Goal: Task Accomplishment & Management: Use online tool/utility

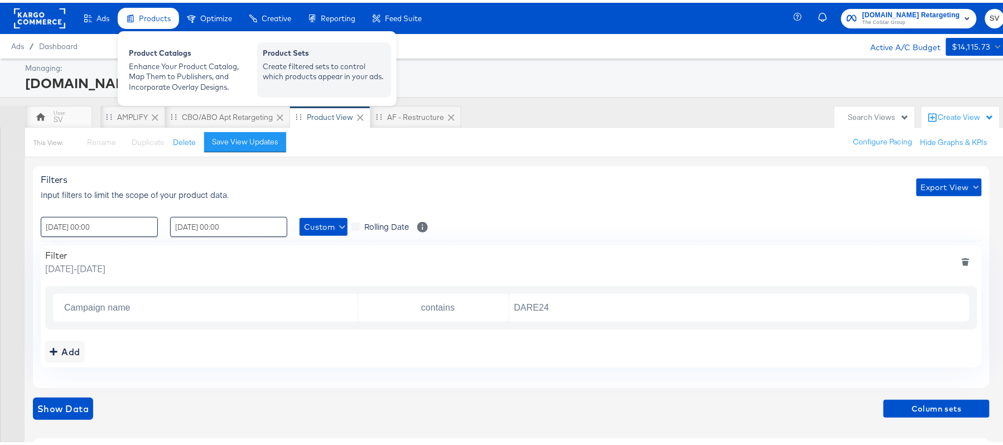
click at [292, 78] on div "Create filtered sets to control which products appear in your ads." at bounding box center [324, 69] width 123 height 21
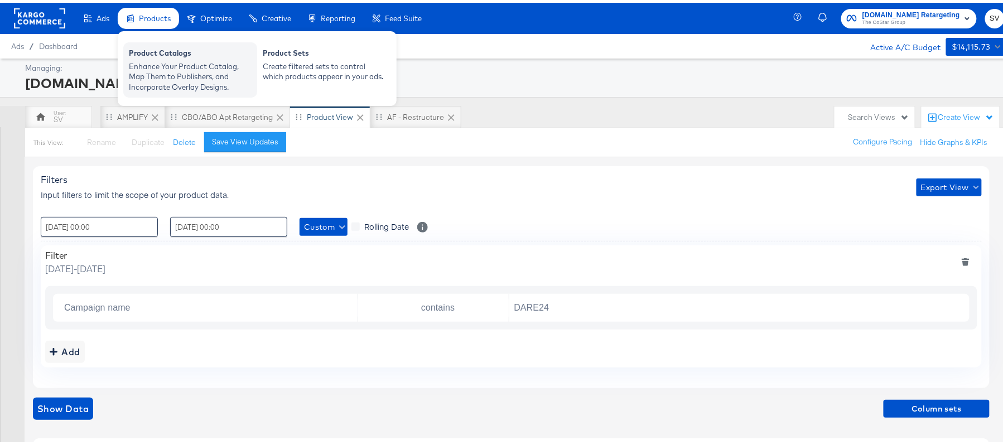
click at [163, 51] on div "Product Catalogs" at bounding box center [190, 51] width 123 height 13
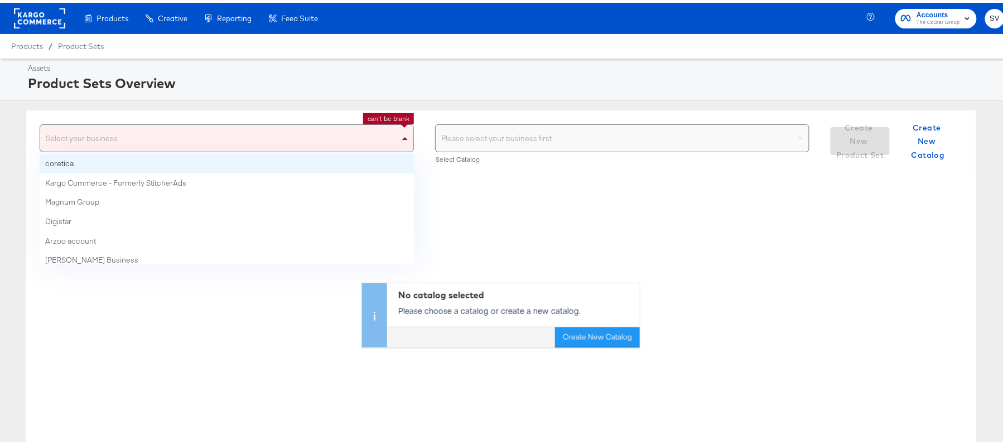
click at [399, 136] on span at bounding box center [406, 135] width 14 height 27
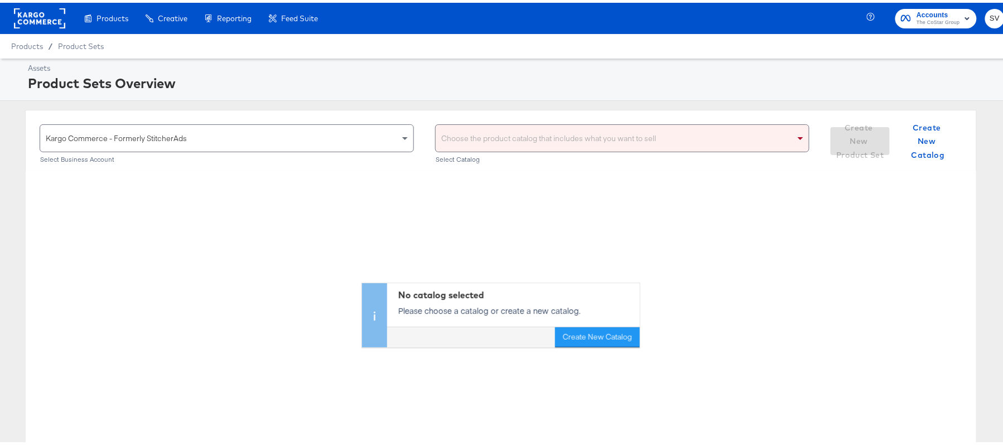
click at [523, 131] on div "Choose the product catalog that includes what you want to sell" at bounding box center [622, 135] width 373 height 27
type input "ahl"
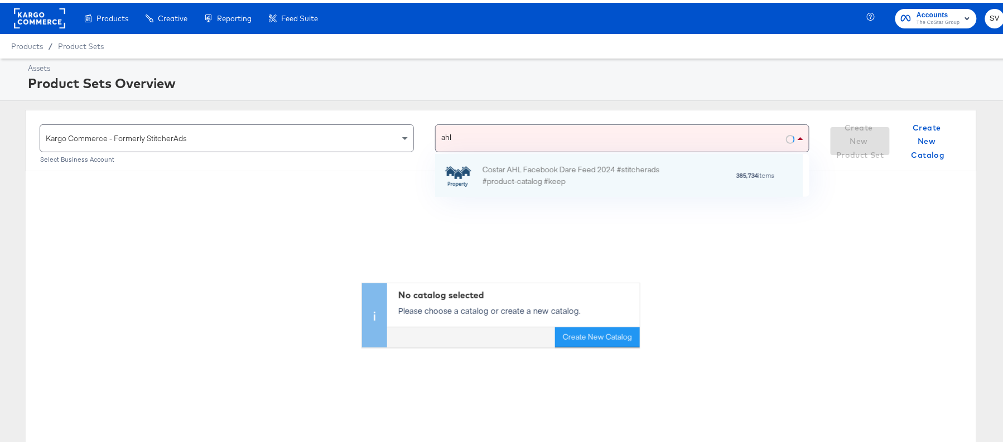
scroll to position [30, 355]
click at [497, 159] on div "Costar AHL Facebook Dare Feed 2024 #stitcherads #product-catalog #keep 385,734 …" at bounding box center [619, 172] width 368 height 43
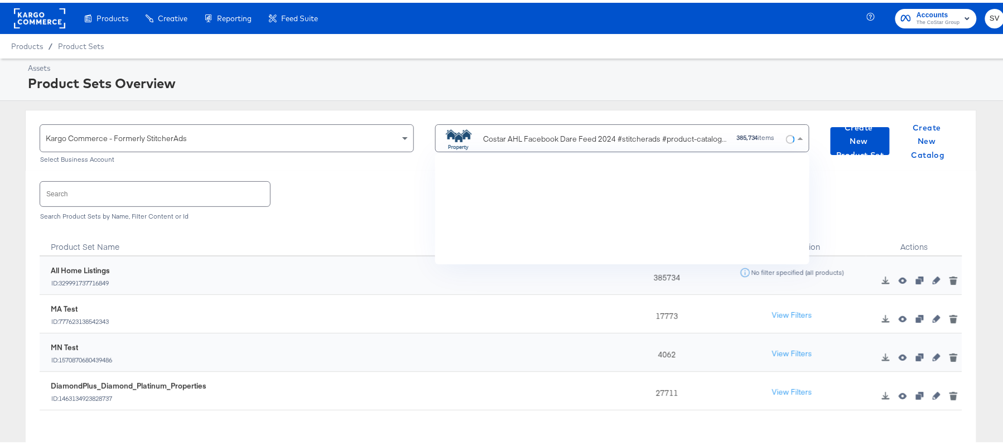
scroll to position [97, 355]
click at [174, 197] on input "text" at bounding box center [155, 191] width 230 height 24
paste input "DiamondPlus_Diamond_Platinum_Properties"
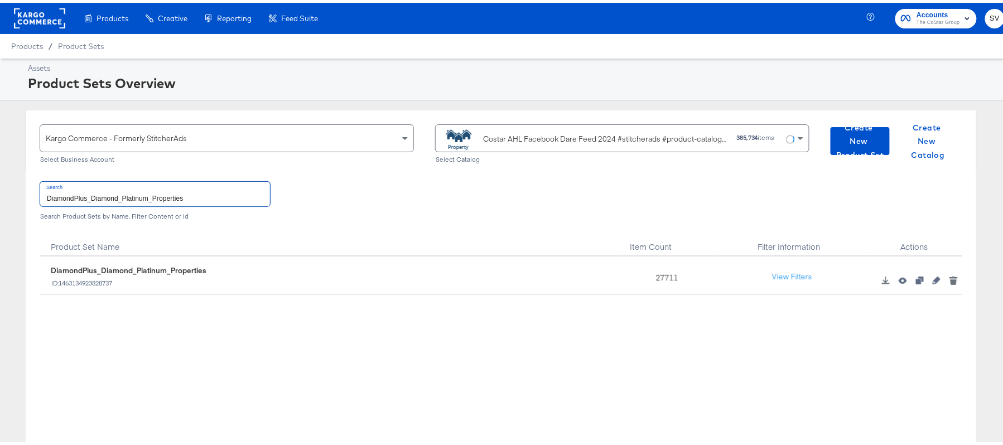
type input "DiamondPlus_Diamond_Platinum_Properties"
click at [663, 273] on div "27711" at bounding box center [665, 273] width 96 height 38
click at [662, 273] on div "27711" at bounding box center [665, 273] width 96 height 38
copy div "27711"
click at [543, 136] on div "Costar AHL Facebook Dare Feed 2024 #stitcherads #product-catalog #keep" at bounding box center [605, 137] width 244 height 12
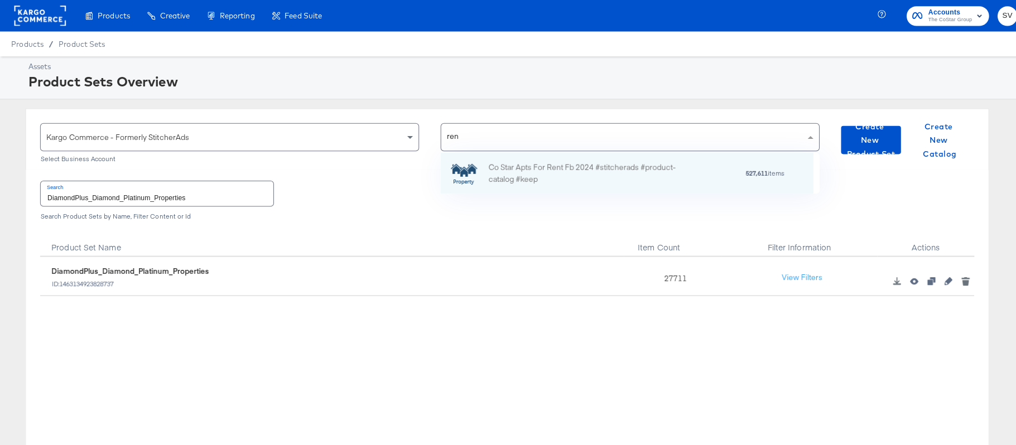
scroll to position [13, 13]
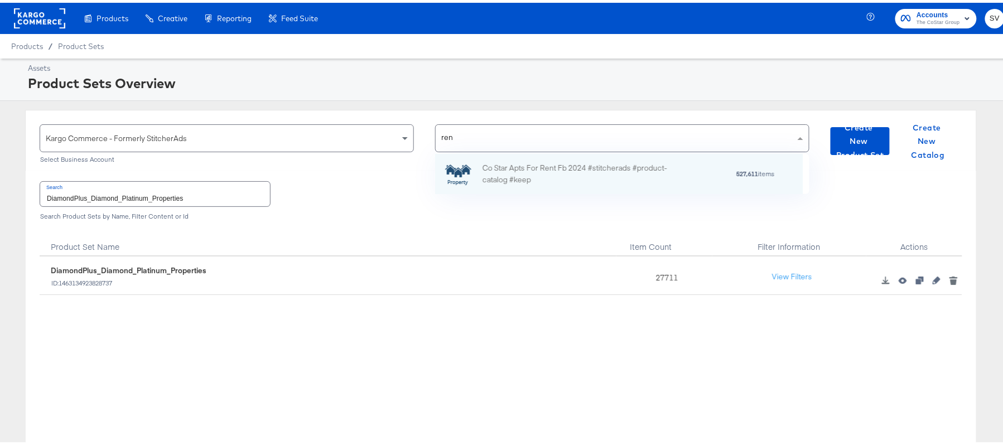
type input "rent"
click at [546, 163] on div "Co Star Apts For Rent Fb 2024 #stitcherads #product-catalog #keep" at bounding box center [580, 171] width 195 height 23
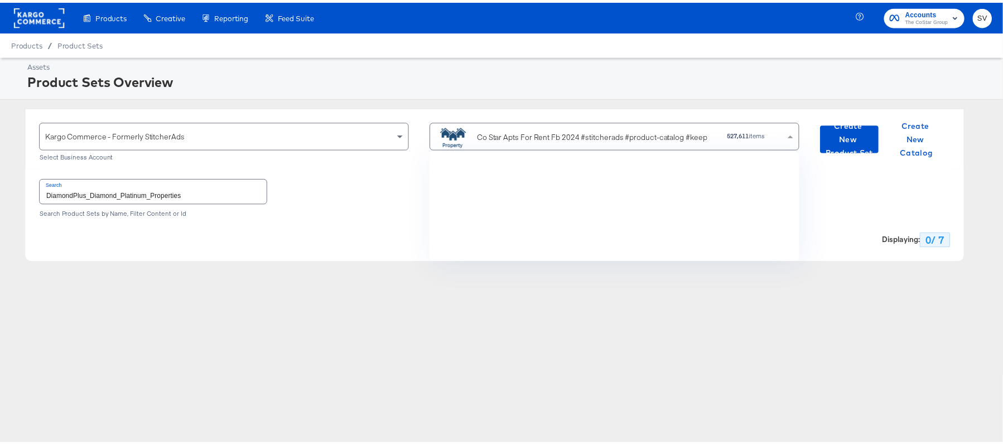
scroll to position [97, 362]
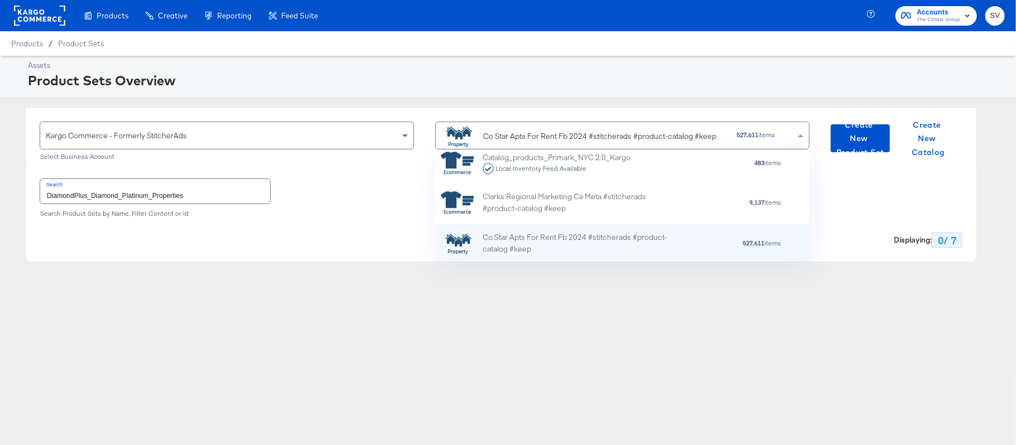
click at [224, 193] on input "DiamondPlus_Diamond_Platinum_Properties" at bounding box center [155, 191] width 230 height 24
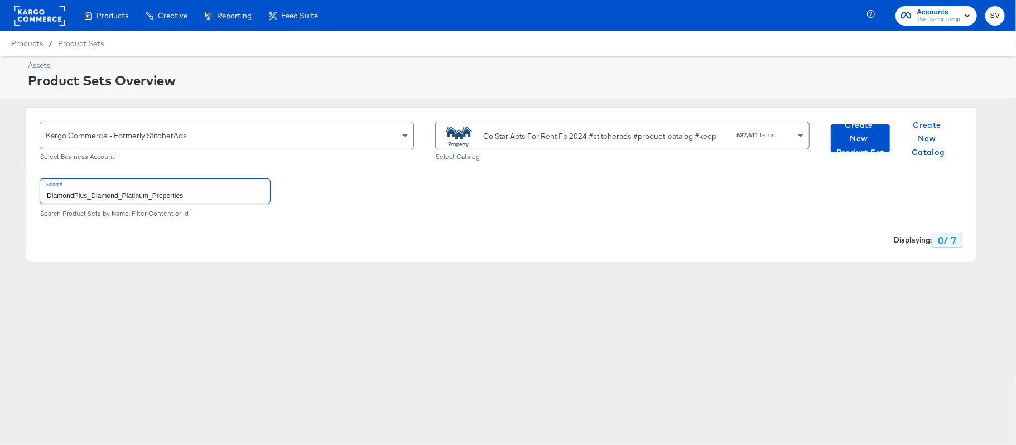
paste input "[DOMAIN_NAME]_Diamond & Platinum"
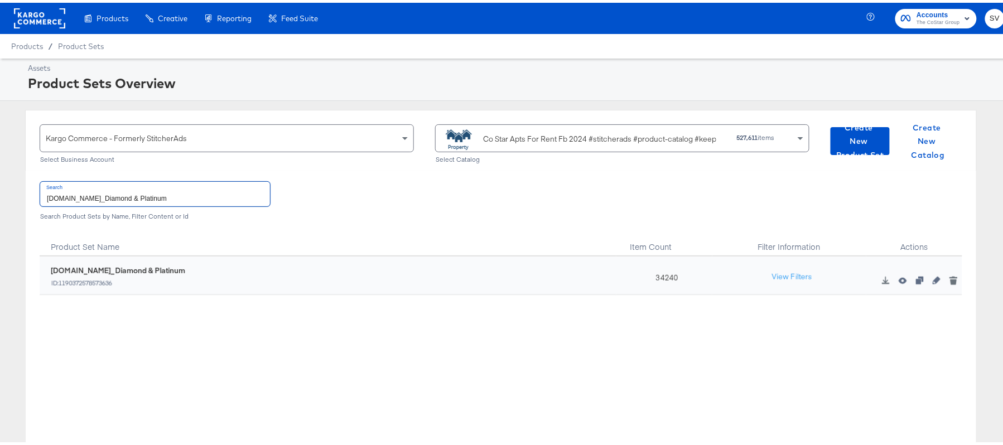
type input "[DOMAIN_NAME]_Diamond & Platinum"
click at [663, 272] on div "34240" at bounding box center [665, 273] width 96 height 38
copy div "34240"
drag, startPoint x: 463, startPoint y: 127, endPoint x: 470, endPoint y: 133, distance: 8.7
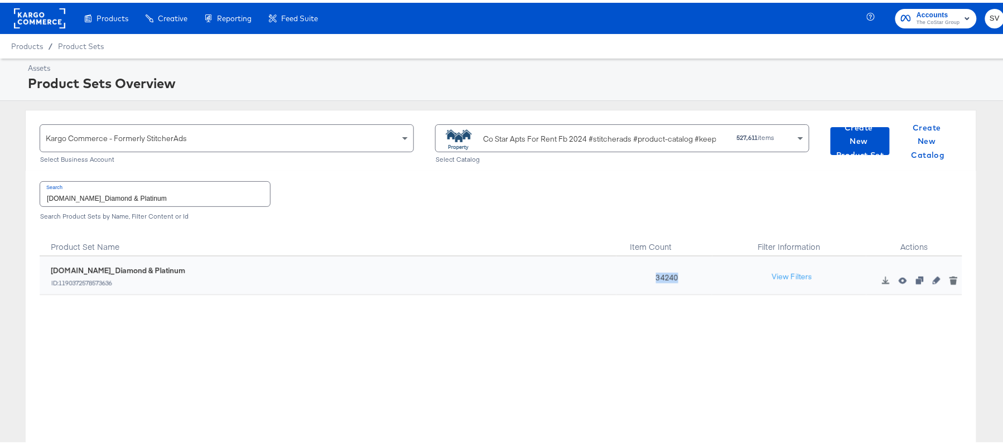
click at [465, 127] on icon at bounding box center [457, 136] width 33 height 22
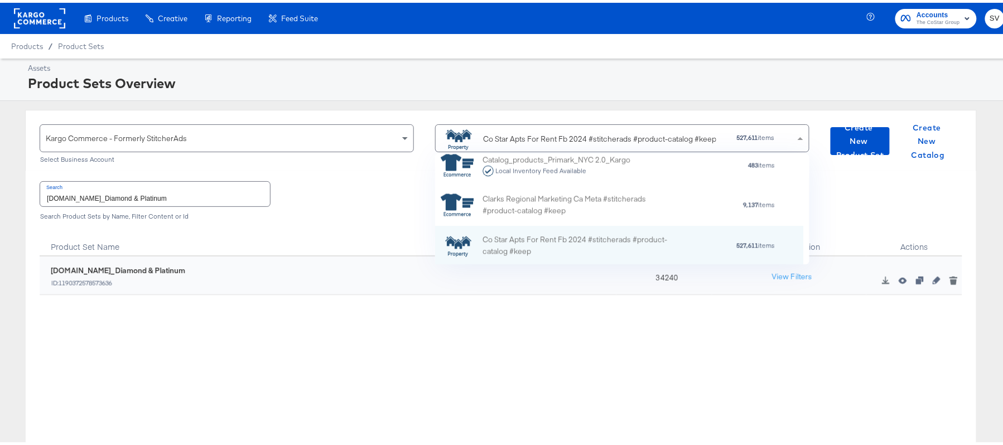
click at [483, 137] on div "Co Star Apts For Rent Fb 2024 #stitcherads #product-catalog #keep" at bounding box center [599, 137] width 233 height 12
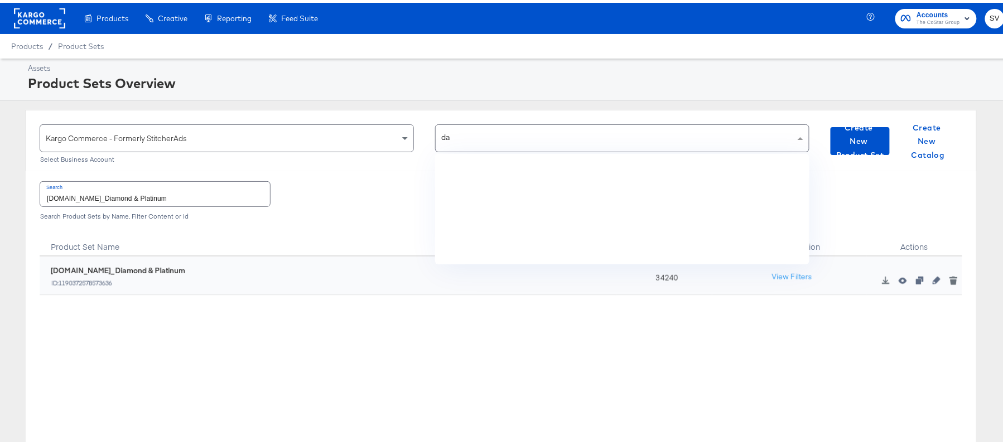
scroll to position [0, 0]
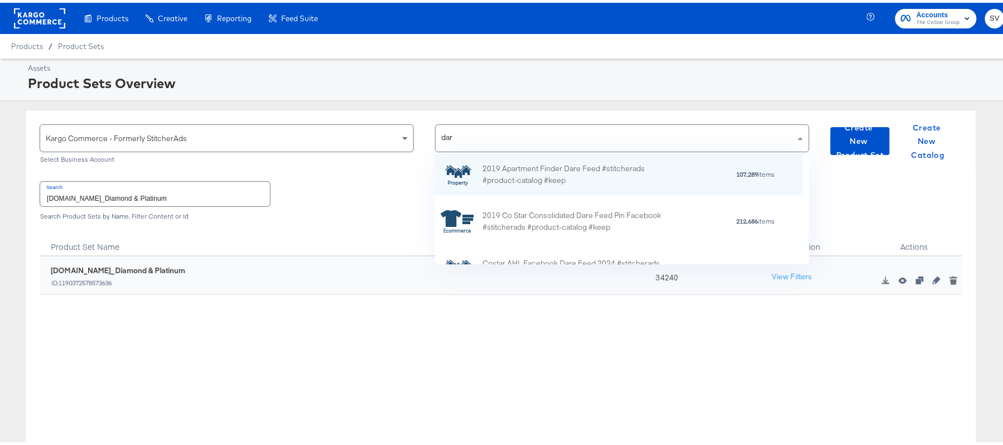
type input "dare"
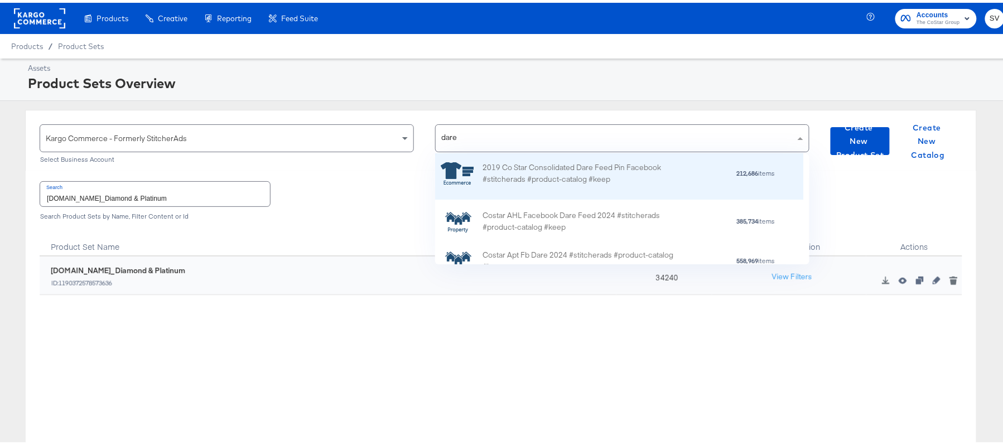
scroll to position [74, 0]
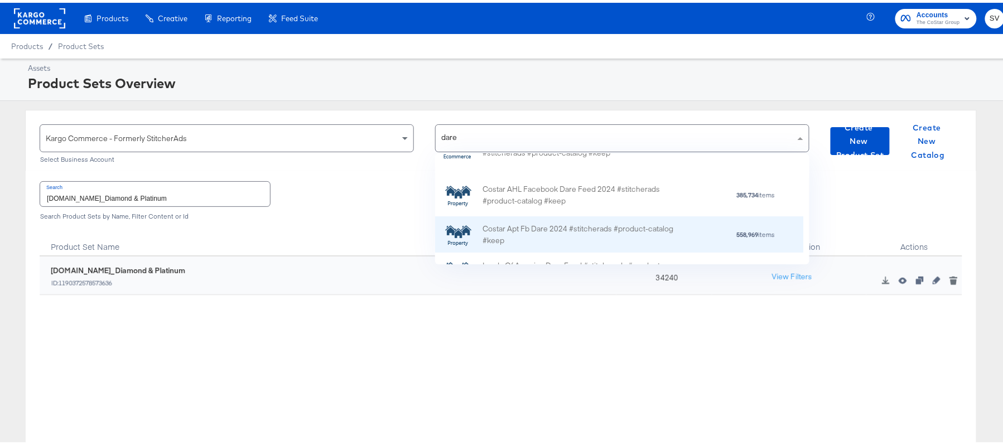
click at [569, 235] on div "Costar Apt Fb Dare 2024 #stitcherads #product-catalog #keep" at bounding box center [580, 231] width 195 height 23
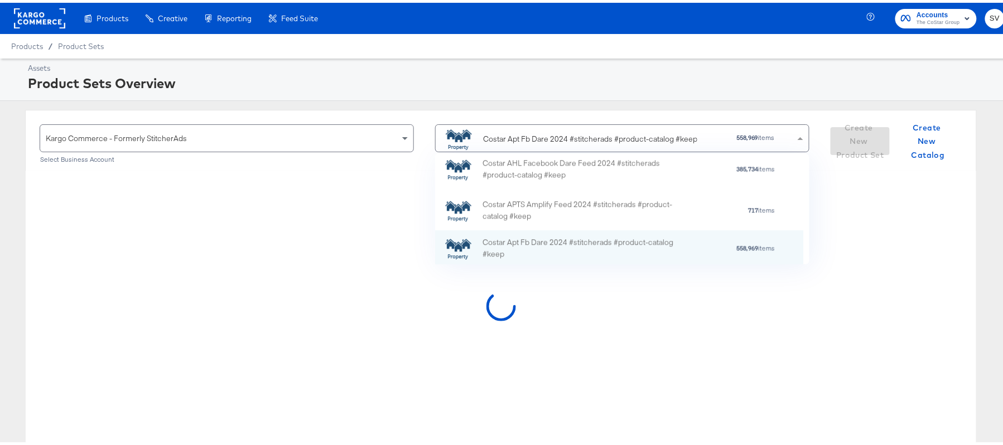
scroll to position [97, 362]
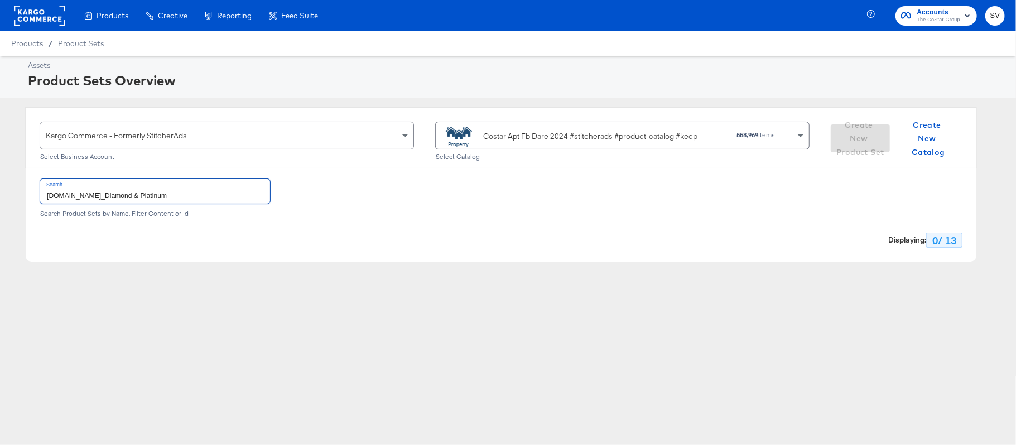
click at [244, 197] on input "[DOMAIN_NAME]_Diamond & Platinum" at bounding box center [155, 191] width 230 height 24
paste input "DARECatalog_Apts_AllPlatinum_AllDiamond"
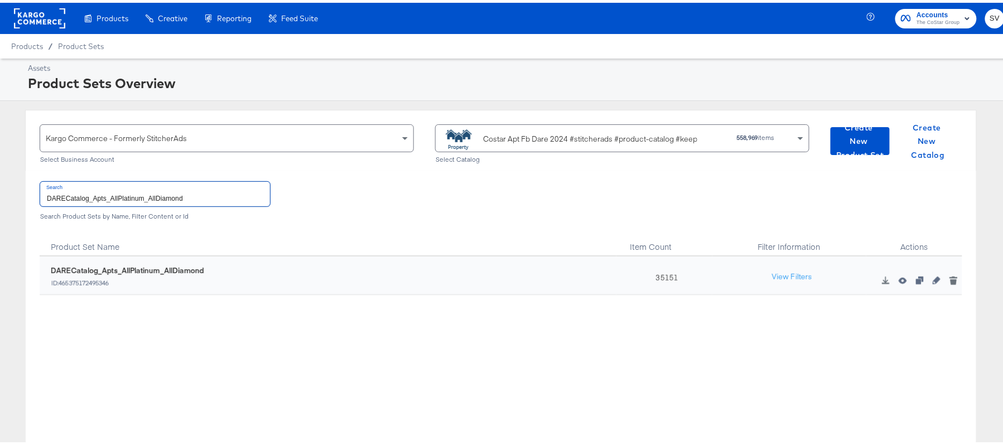
type input "DARECatalog_Apts_AllPlatinum_AllDiamond"
click at [650, 280] on div "35151" at bounding box center [665, 273] width 96 height 38
copy div "35151"
click at [516, 139] on div "Costar Apt Fb Dare 2024 #stitcherads #product-catalog #keep" at bounding box center [590, 137] width 214 height 12
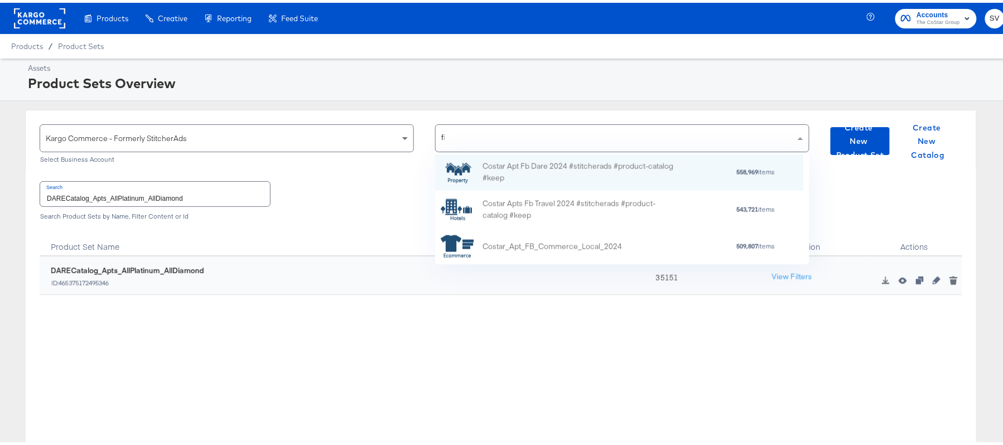
scroll to position [13, 13]
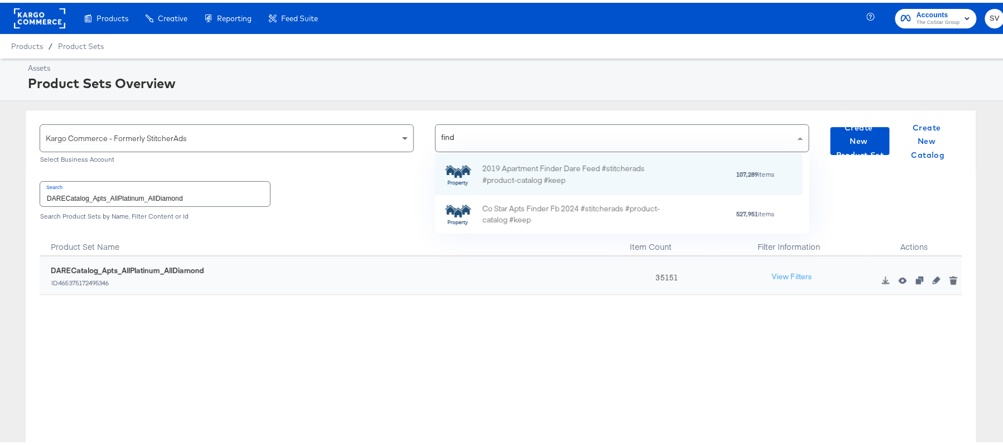
type input "finde"
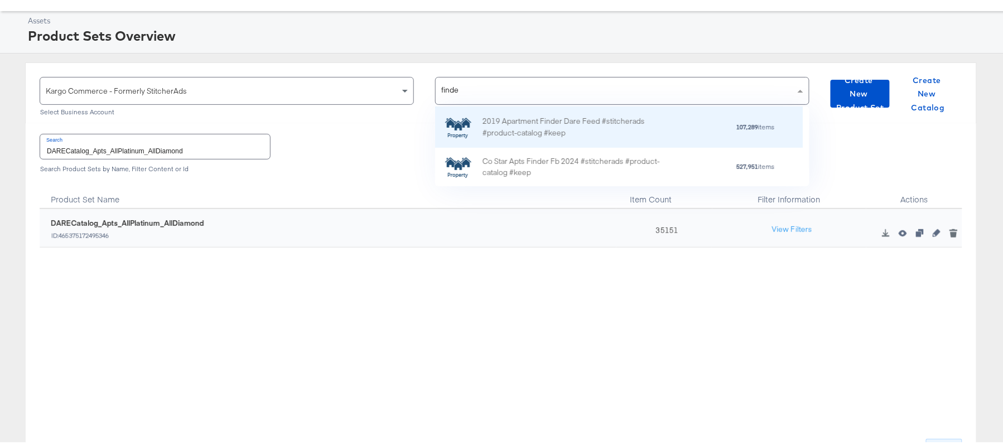
scroll to position [74, 0]
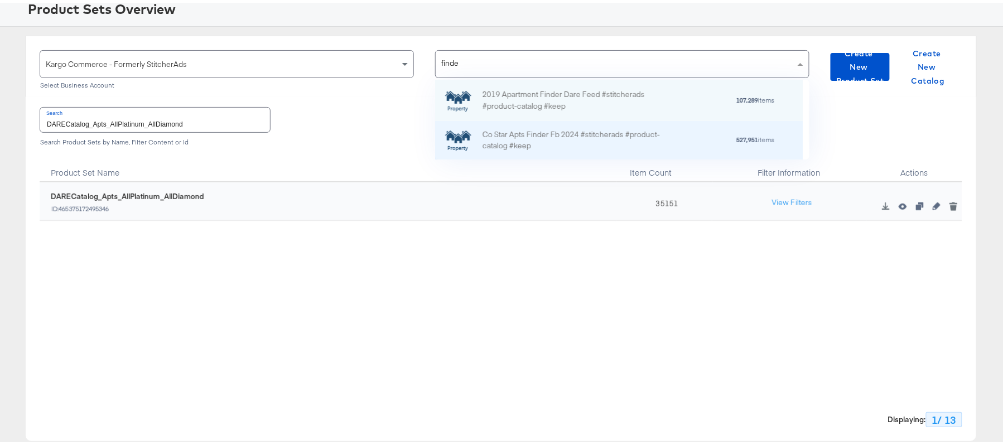
click at [559, 142] on div "Co Star Apts Finder Fb 2024 #stitcherads #product-catalog #keep" at bounding box center [580, 137] width 195 height 23
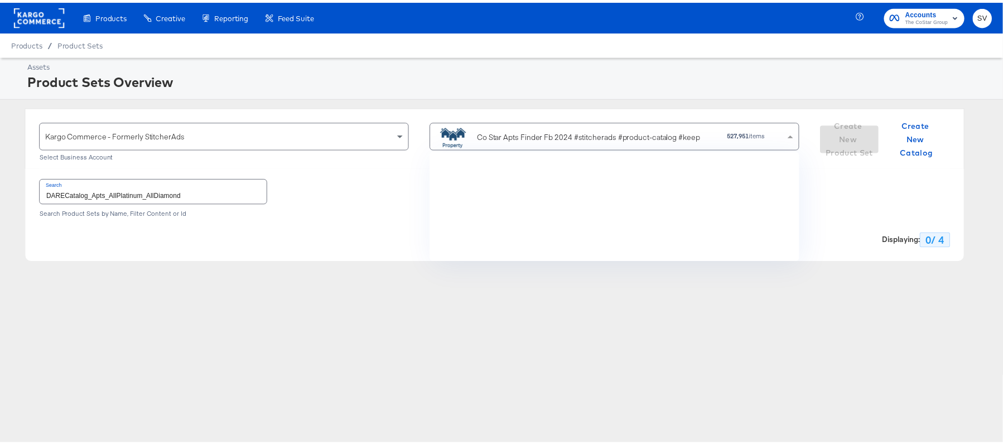
scroll to position [1513, 0]
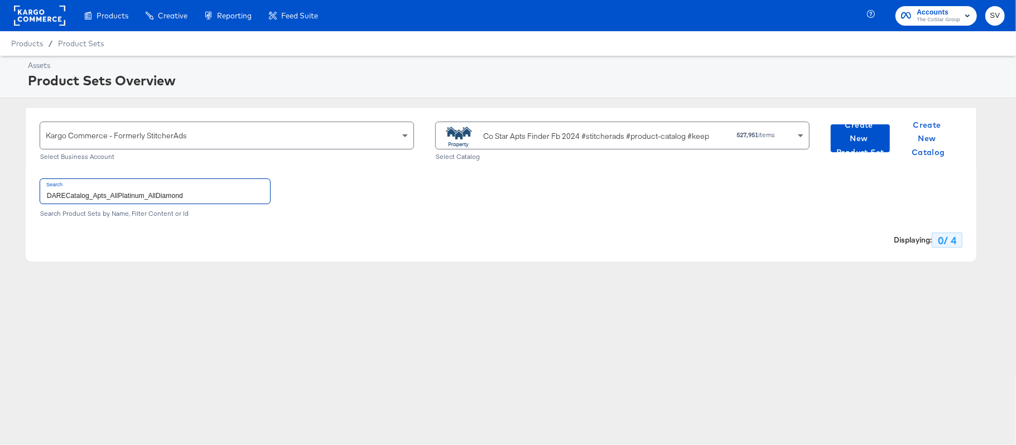
click at [228, 201] on input "DARECatalog_Apts_AllPlatinum_AllDiamond" at bounding box center [155, 191] width 230 height 24
paste input "ApartmentFinder_2024_Diamond & Platinum"
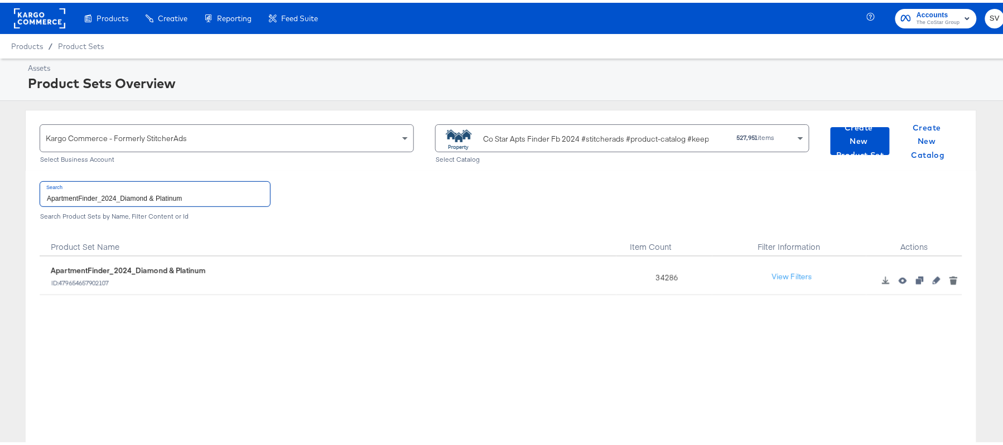
type input "ApartmentFinder_2024_Diamond & Platinum"
click at [650, 277] on div "34286" at bounding box center [665, 273] width 96 height 38
copy div "34286"
